Goal: Information Seeking & Learning: Compare options

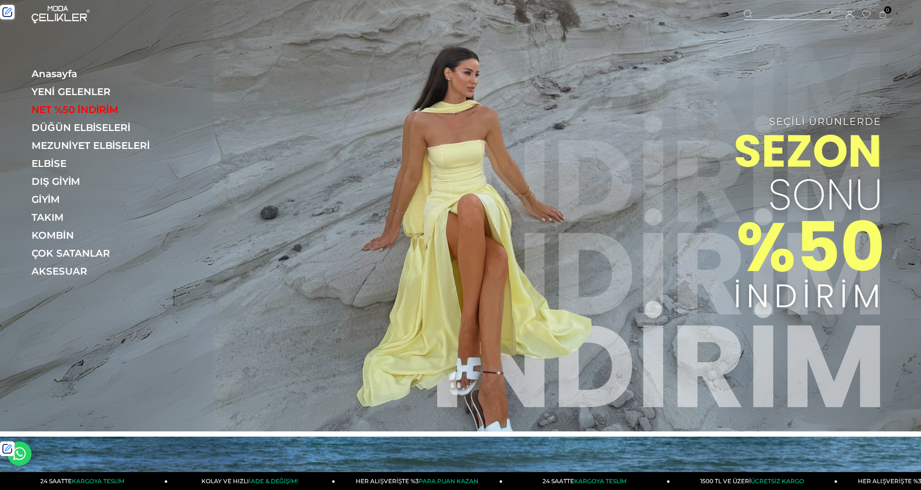
click at [806, 12] on div at bounding box center [790, 15] width 93 height 10
paste input "******"
type input "******"
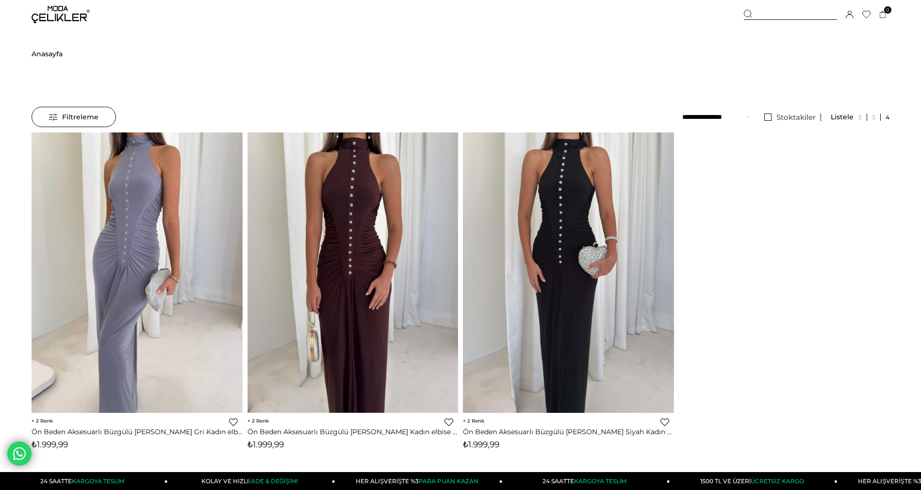
click at [57, 10] on img at bounding box center [61, 14] width 58 height 17
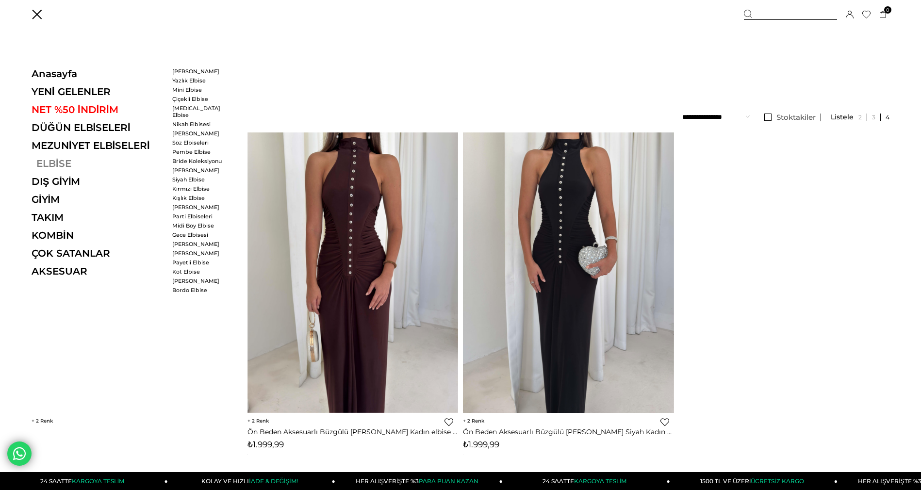
click at [49, 165] on link "ELBİSE" at bounding box center [98, 164] width 133 height 12
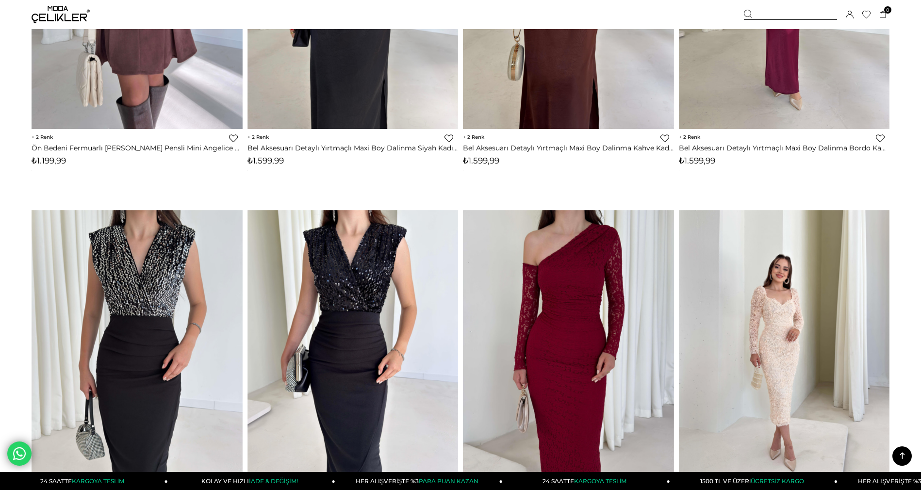
scroll to position [2494, 0]
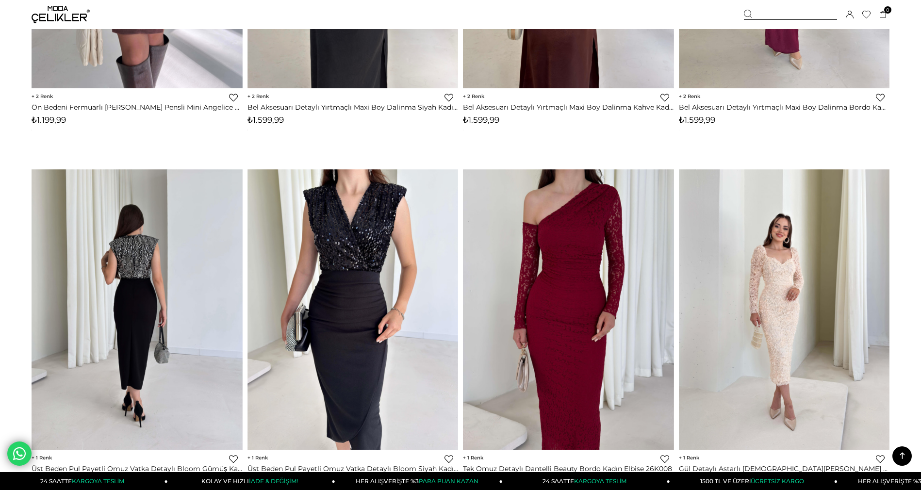
click at [306, 217] on img at bounding box center [352, 309] width 211 height 281
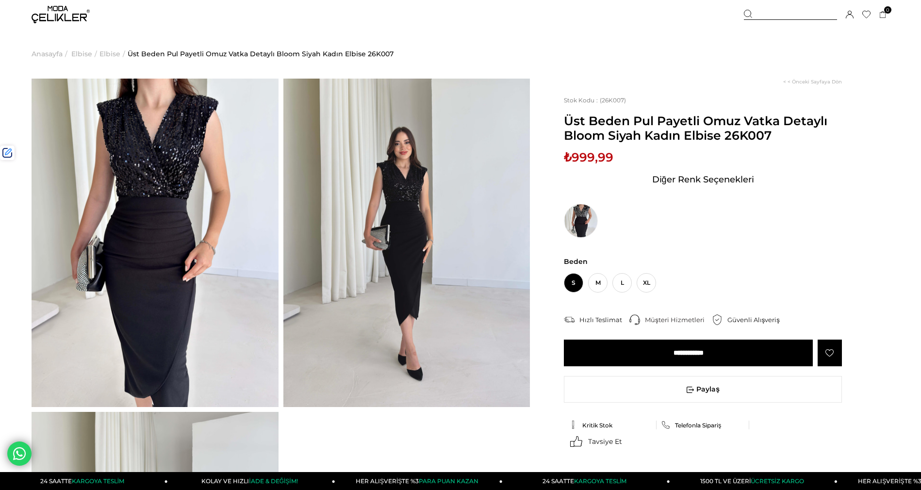
drag, startPoint x: 725, startPoint y: 136, endPoint x: 783, endPoint y: 136, distance: 57.7
click at [783, 136] on span "Üst Beden Pul Payetli Omuz Vatka Detaylı Bloom Siyah Kadın Elbise 26K007" at bounding box center [703, 128] width 278 height 29
copy span "26K007"
click at [106, 54] on span "Elbise" at bounding box center [109, 53] width 21 height 49
click at [92, 55] on li "Elbise >" at bounding box center [85, 53] width 28 height 49
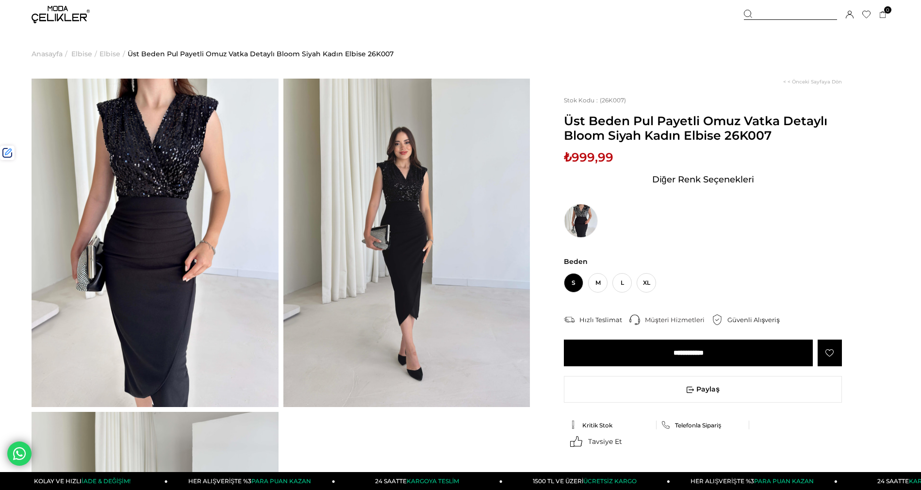
click at [80, 57] on span "Elbise" at bounding box center [81, 53] width 21 height 49
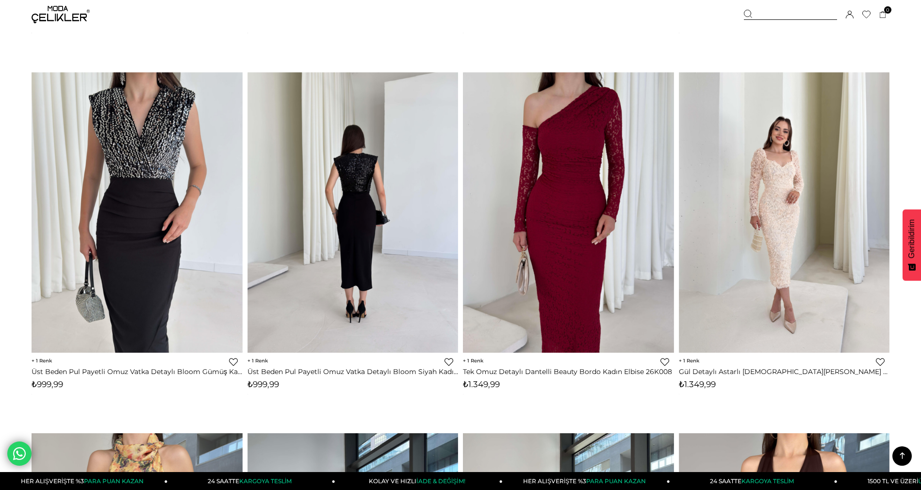
scroll to position [2565, 0]
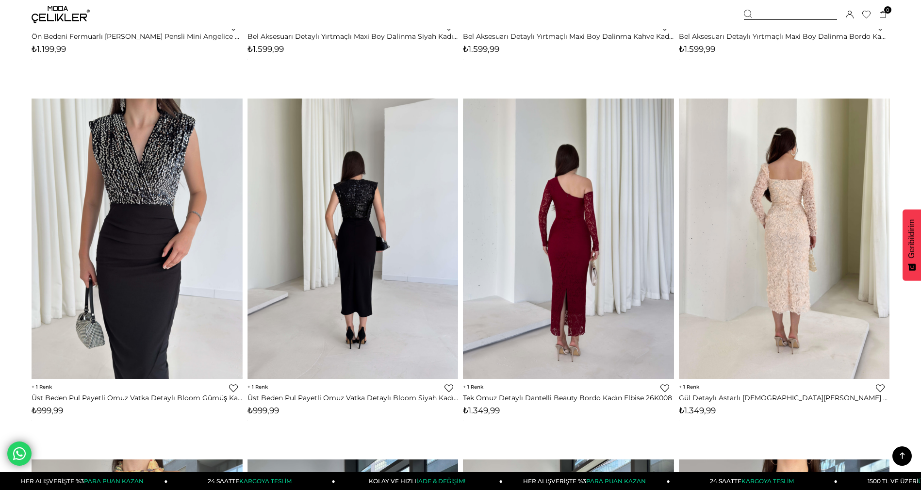
click at [756, 178] on div at bounding box center [784, 238] width 633 height 280
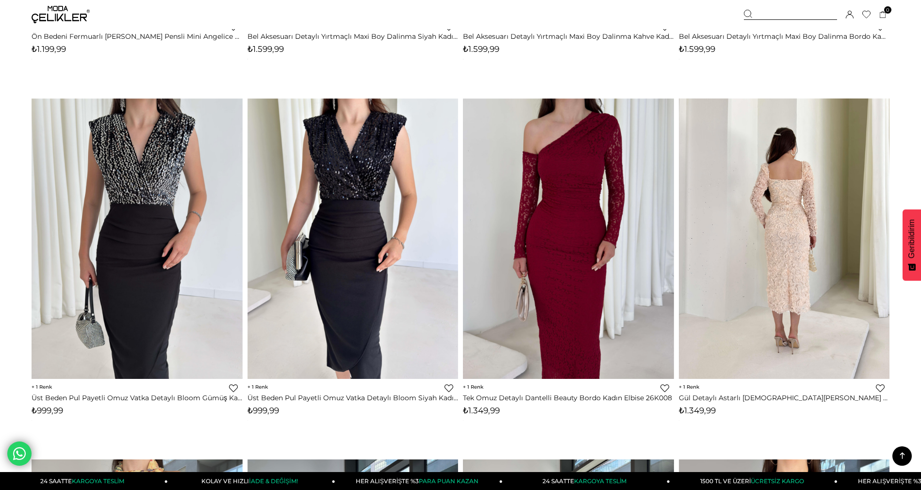
click at [803, 198] on img at bounding box center [784, 238] width 211 height 281
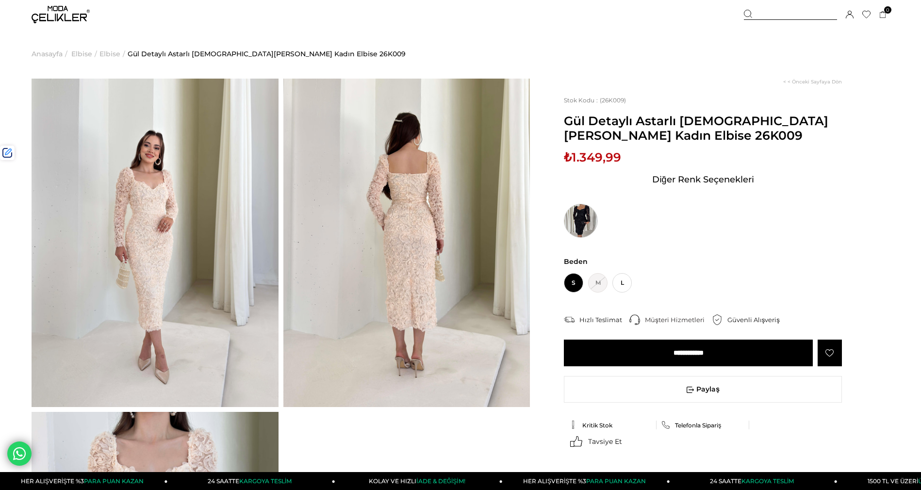
click at [584, 219] on img at bounding box center [581, 221] width 34 height 34
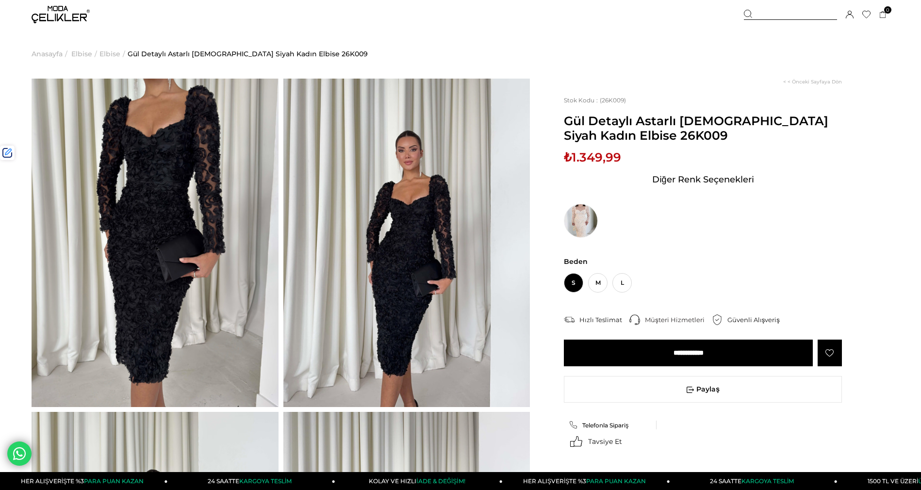
drag, startPoint x: 606, startPoint y: 135, endPoint x: 670, endPoint y: 134, distance: 63.6
click at [670, 134] on span "Gül Detaylı Astarlı [DEMOGRAPHIC_DATA] Siyah Kadın Elbise 26K009" at bounding box center [703, 128] width 278 height 29
copy span "26K009"
click at [52, 16] on img at bounding box center [61, 14] width 58 height 17
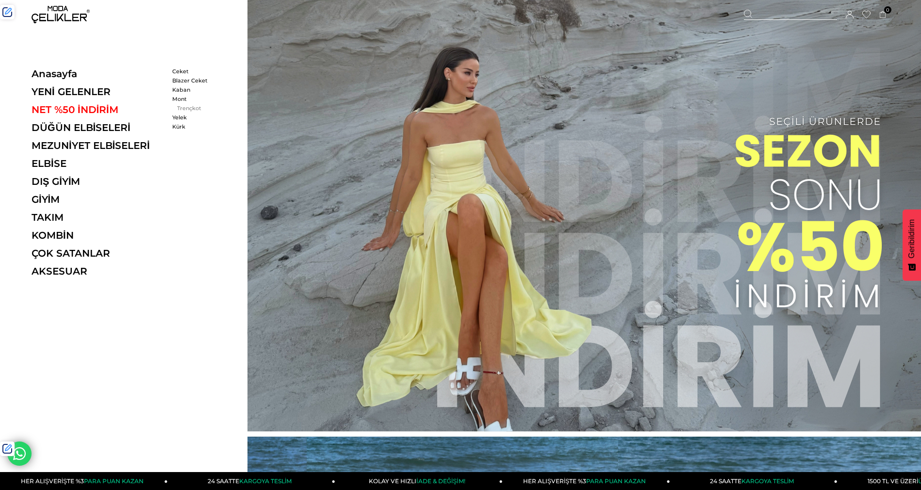
click at [190, 111] on link "Trençkot" at bounding box center [200, 108] width 56 height 7
